Goal: Transaction & Acquisition: Download file/media

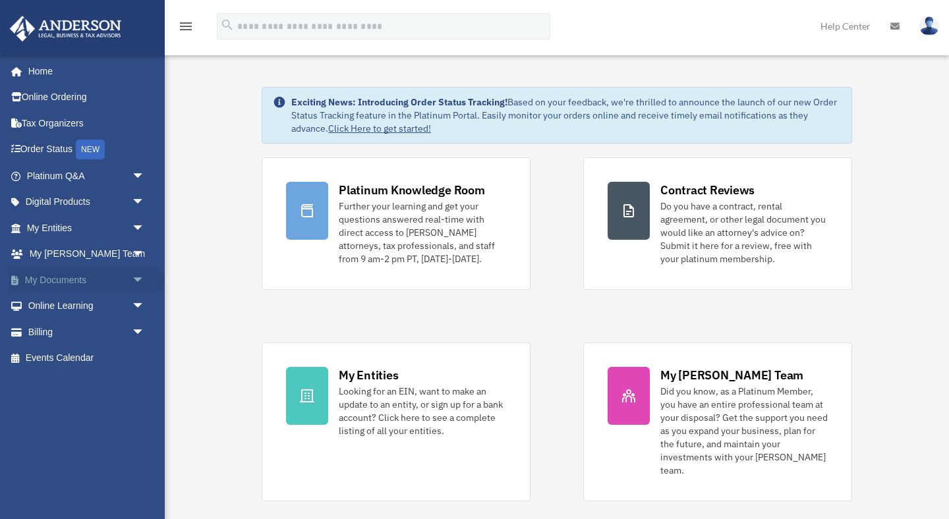
click at [83, 278] on link "My Documents arrow_drop_down" at bounding box center [86, 280] width 155 height 26
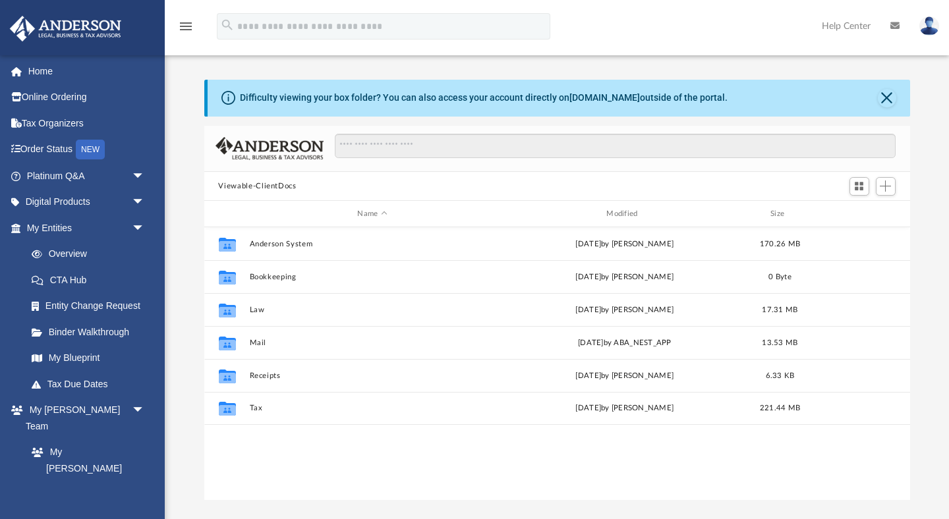
scroll to position [299, 706]
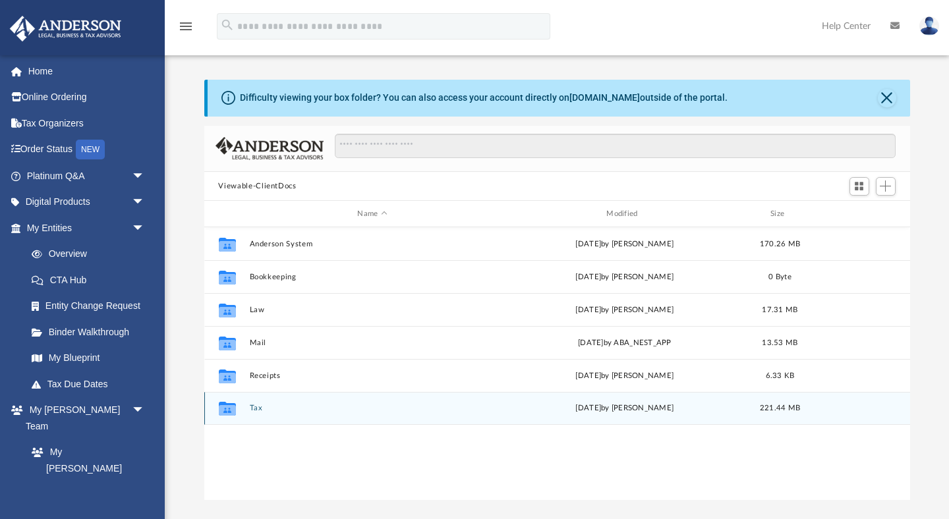
click at [240, 412] on div "Collaborated Folder" at bounding box center [226, 408] width 33 height 21
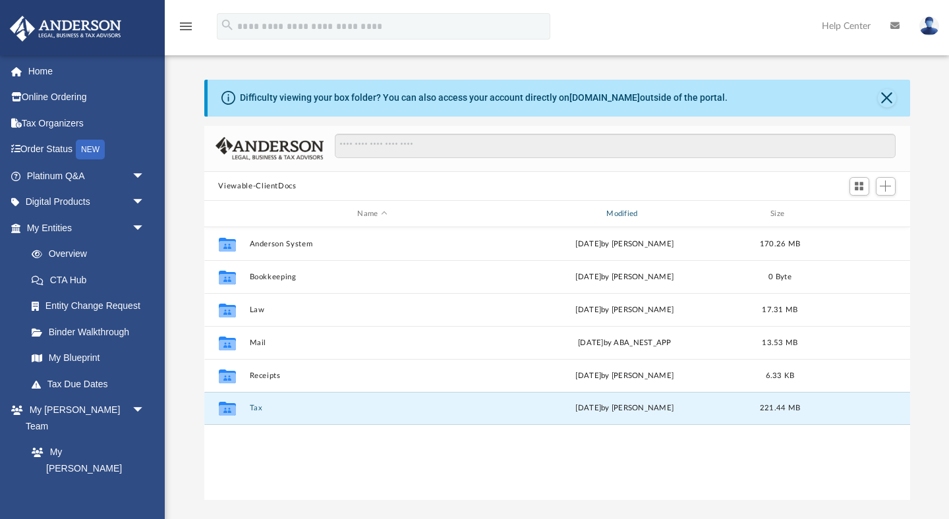
click at [617, 219] on div "Modified" at bounding box center [624, 214] width 246 height 12
click at [626, 207] on div "Name Modified Size" at bounding box center [557, 214] width 706 height 26
click at [621, 215] on div "Modified" at bounding box center [624, 214] width 246 height 12
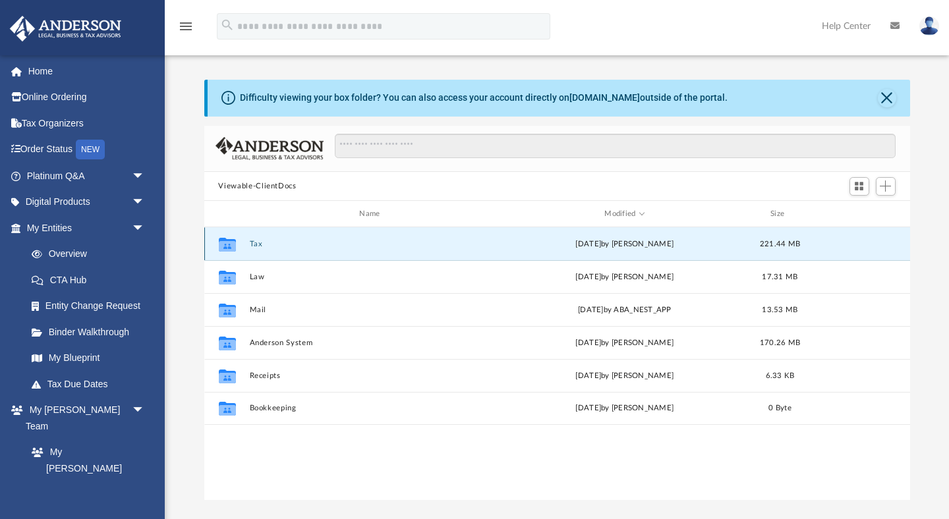
click at [258, 240] on button "Tax" at bounding box center [372, 244] width 246 height 9
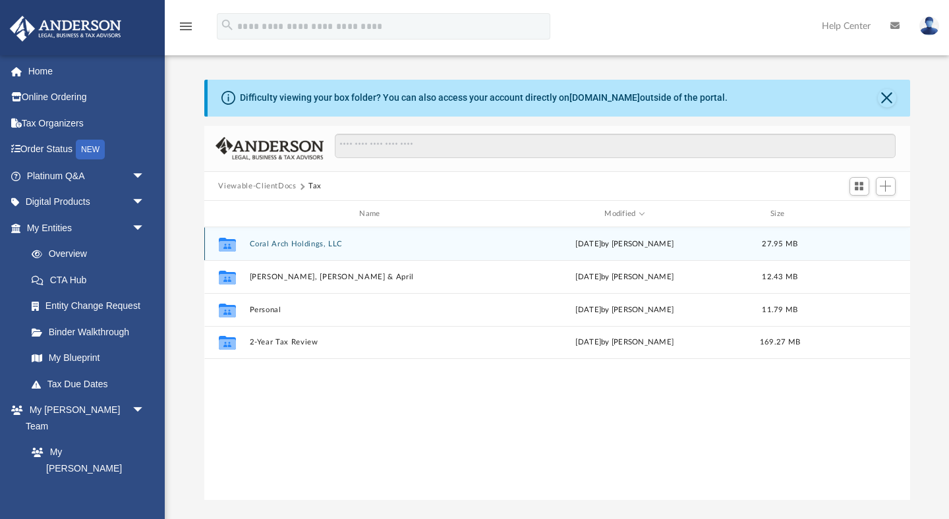
click at [258, 240] on button "Coral Arch Holdings, LLC" at bounding box center [372, 244] width 246 height 9
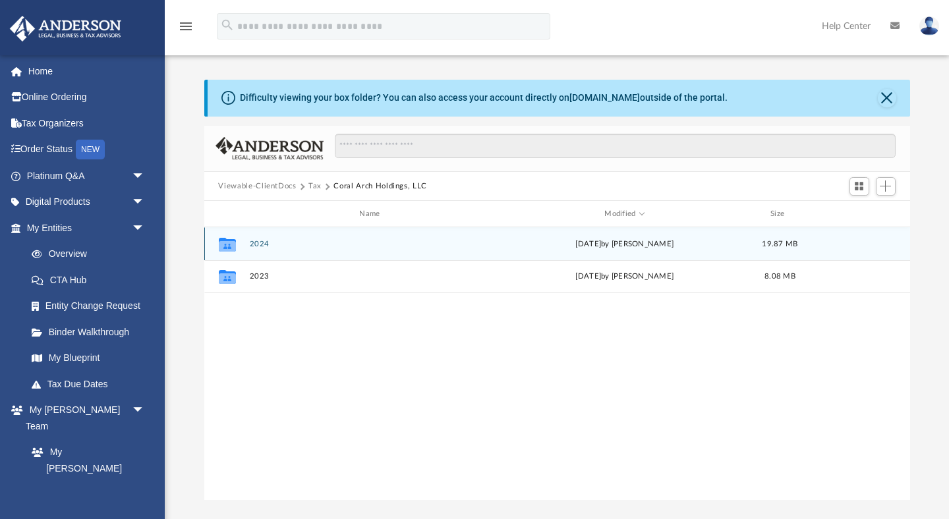
click at [260, 243] on button "2024" at bounding box center [372, 244] width 246 height 9
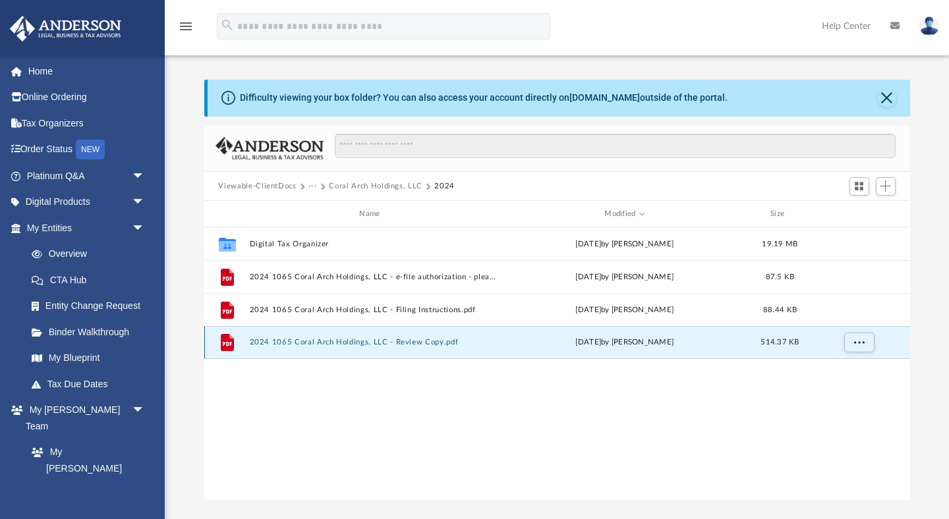
click at [310, 341] on button "2024 1065 Coral Arch Holdings, LLC - Review Copy.pdf" at bounding box center [372, 343] width 246 height 9
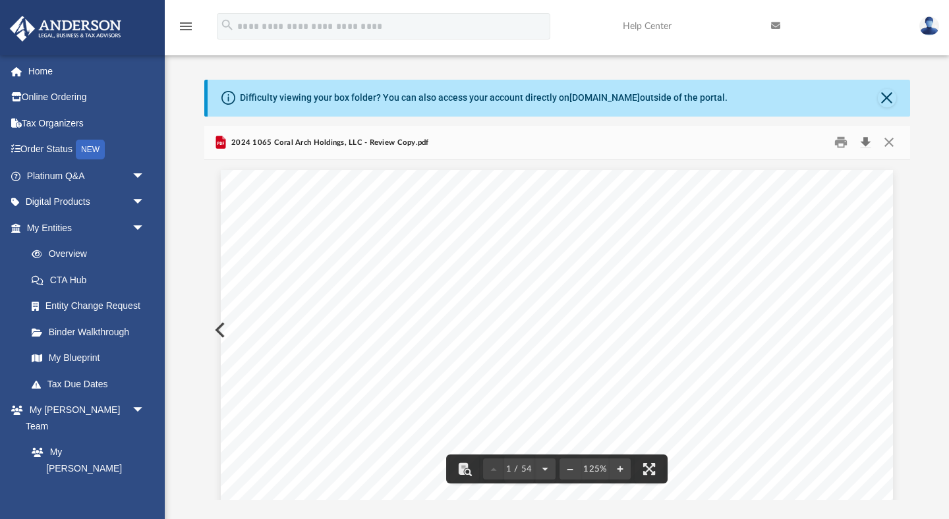
click at [865, 140] on button "Download" at bounding box center [866, 142] width 24 height 20
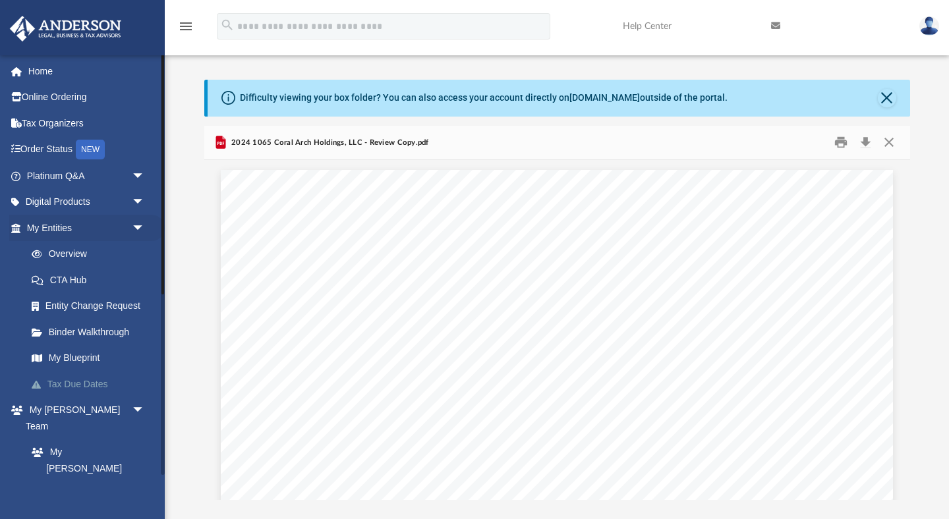
click at [66, 381] on link "Tax Due Dates" at bounding box center [91, 384] width 146 height 26
